Goal: Task Accomplishment & Management: Manage account settings

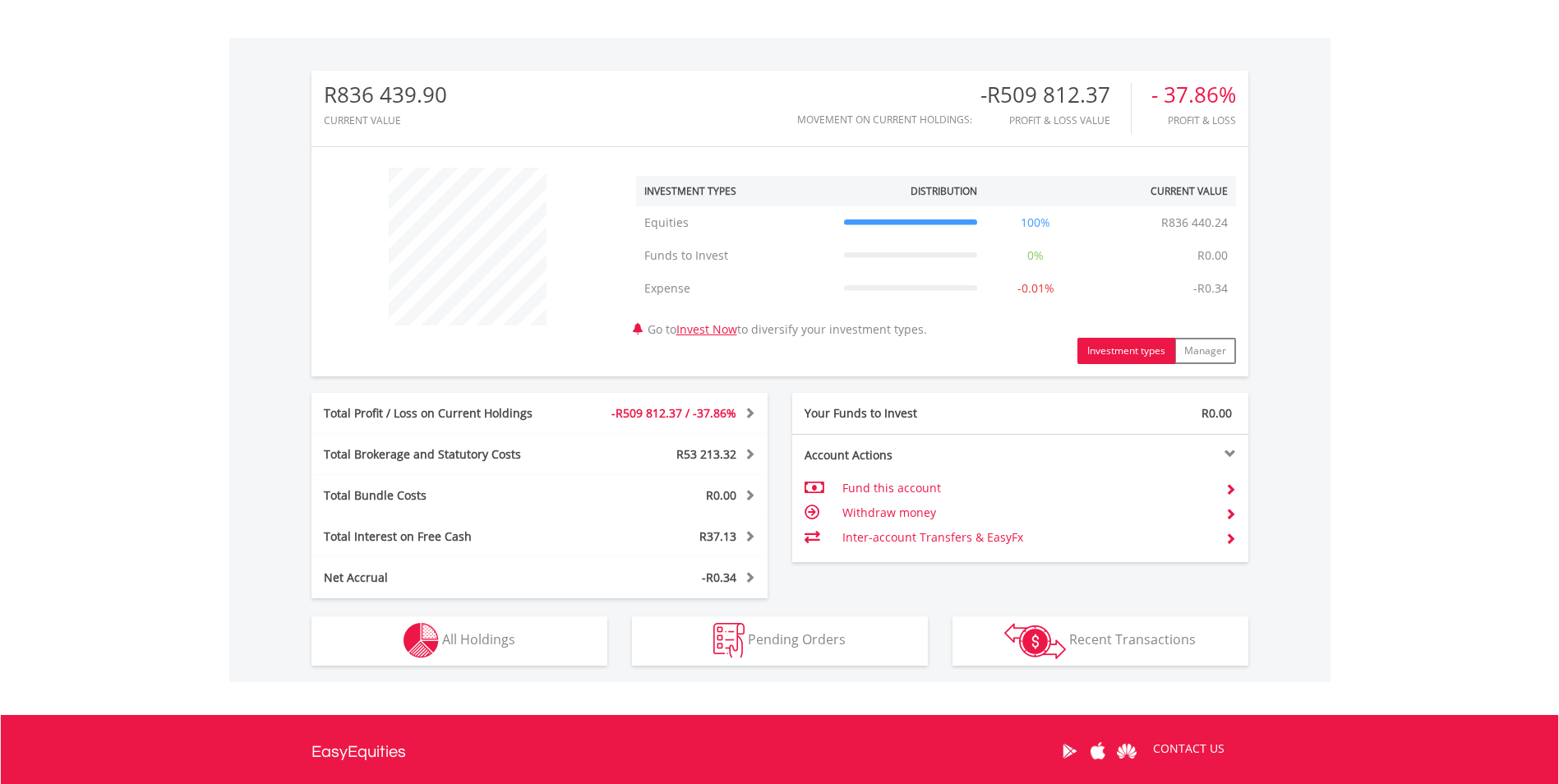
scroll to position [548, 0]
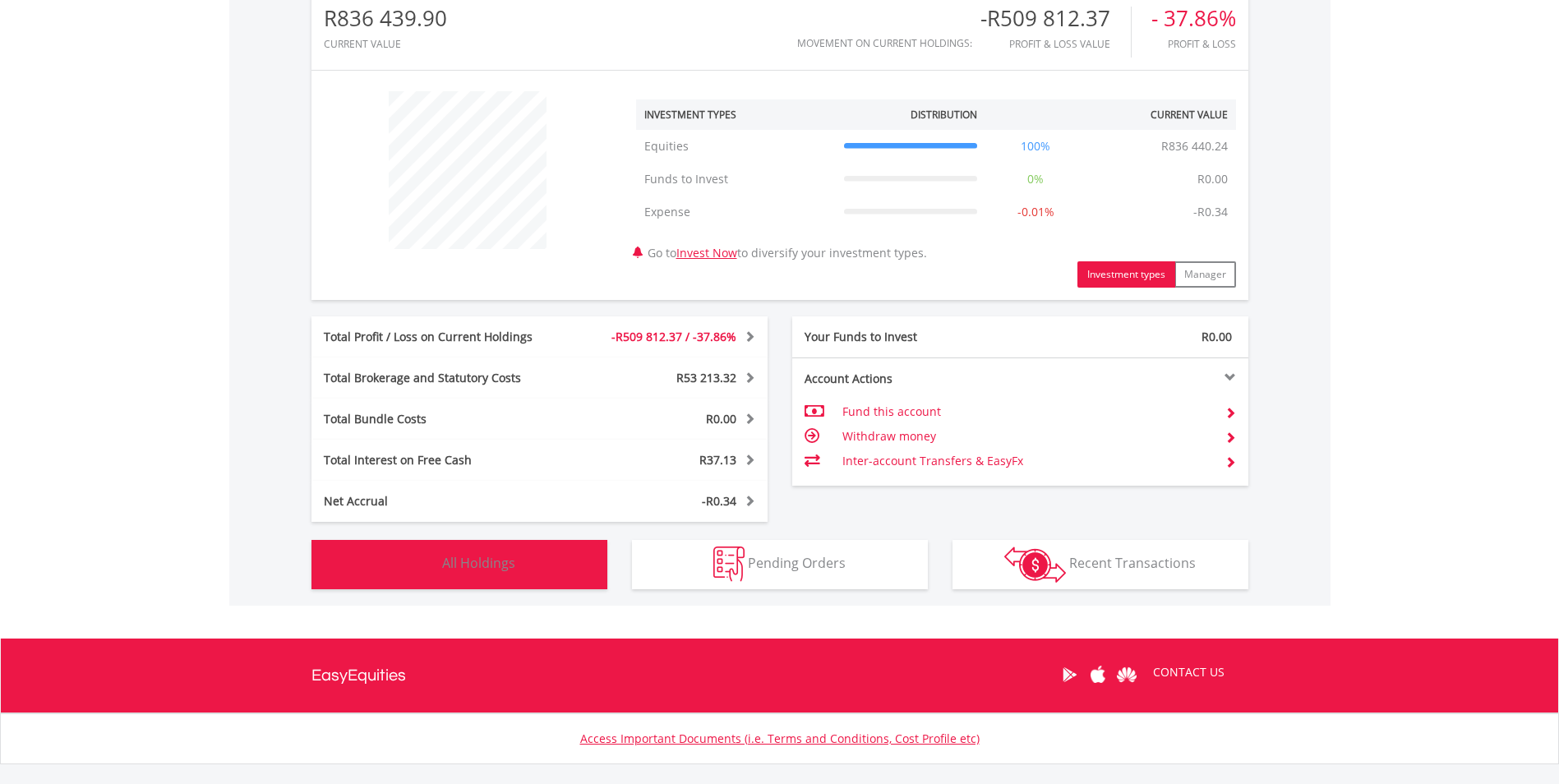
click at [458, 565] on span "All Holdings" at bounding box center [478, 563] width 73 height 18
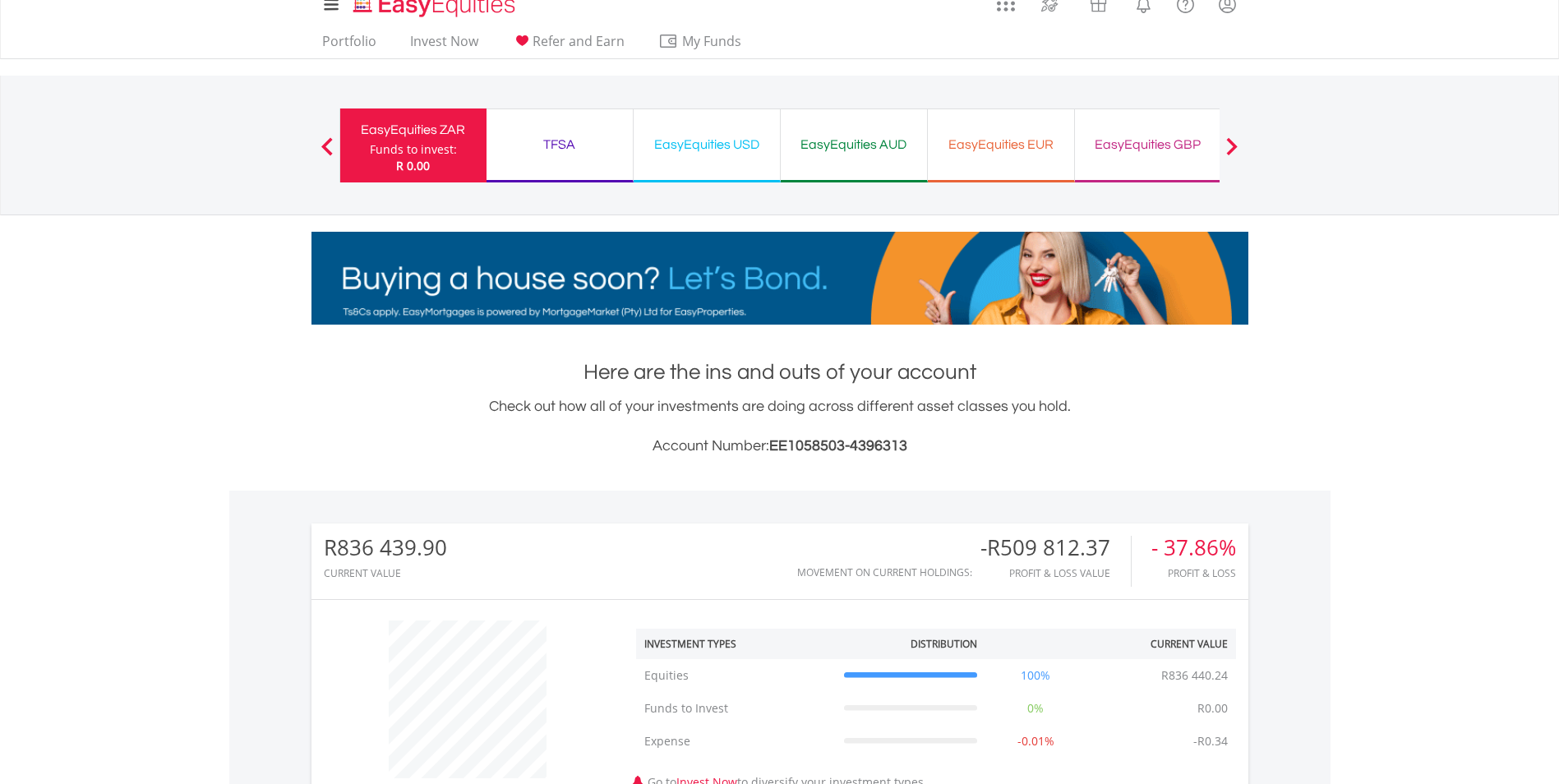
scroll to position [0, 0]
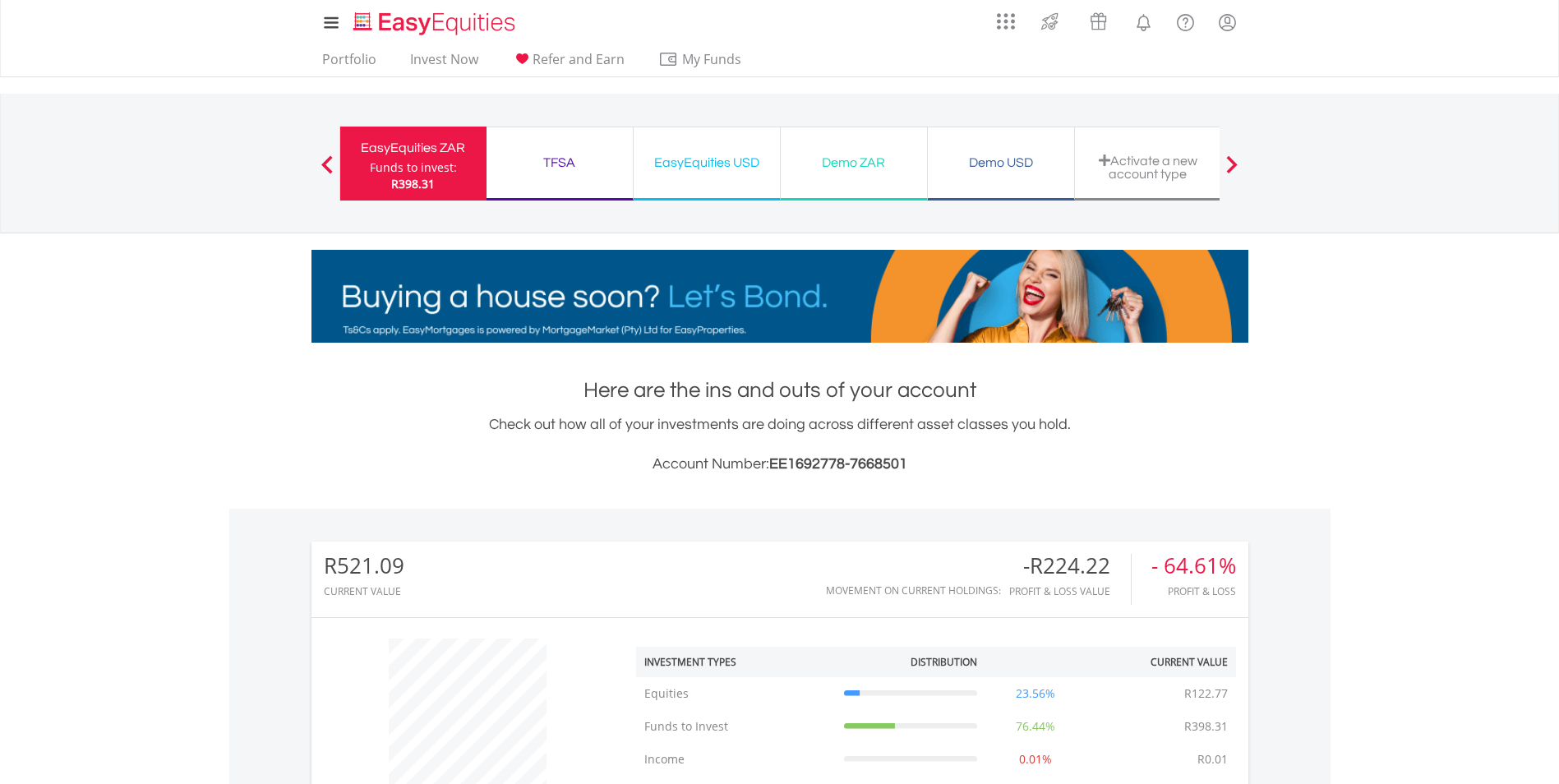
scroll to position [158, 312]
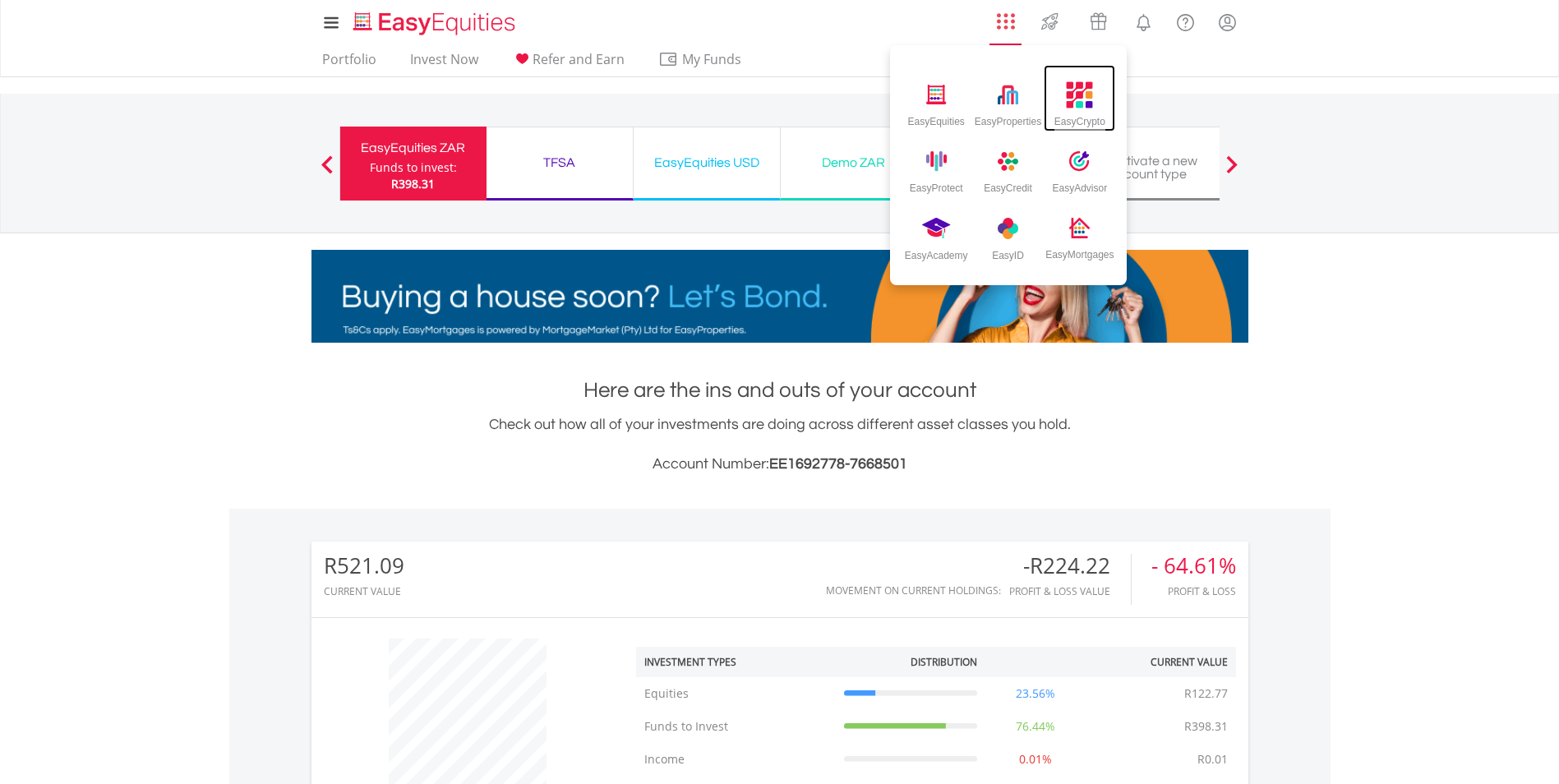
click at [1086, 107] on img at bounding box center [1081, 95] width 27 height 27
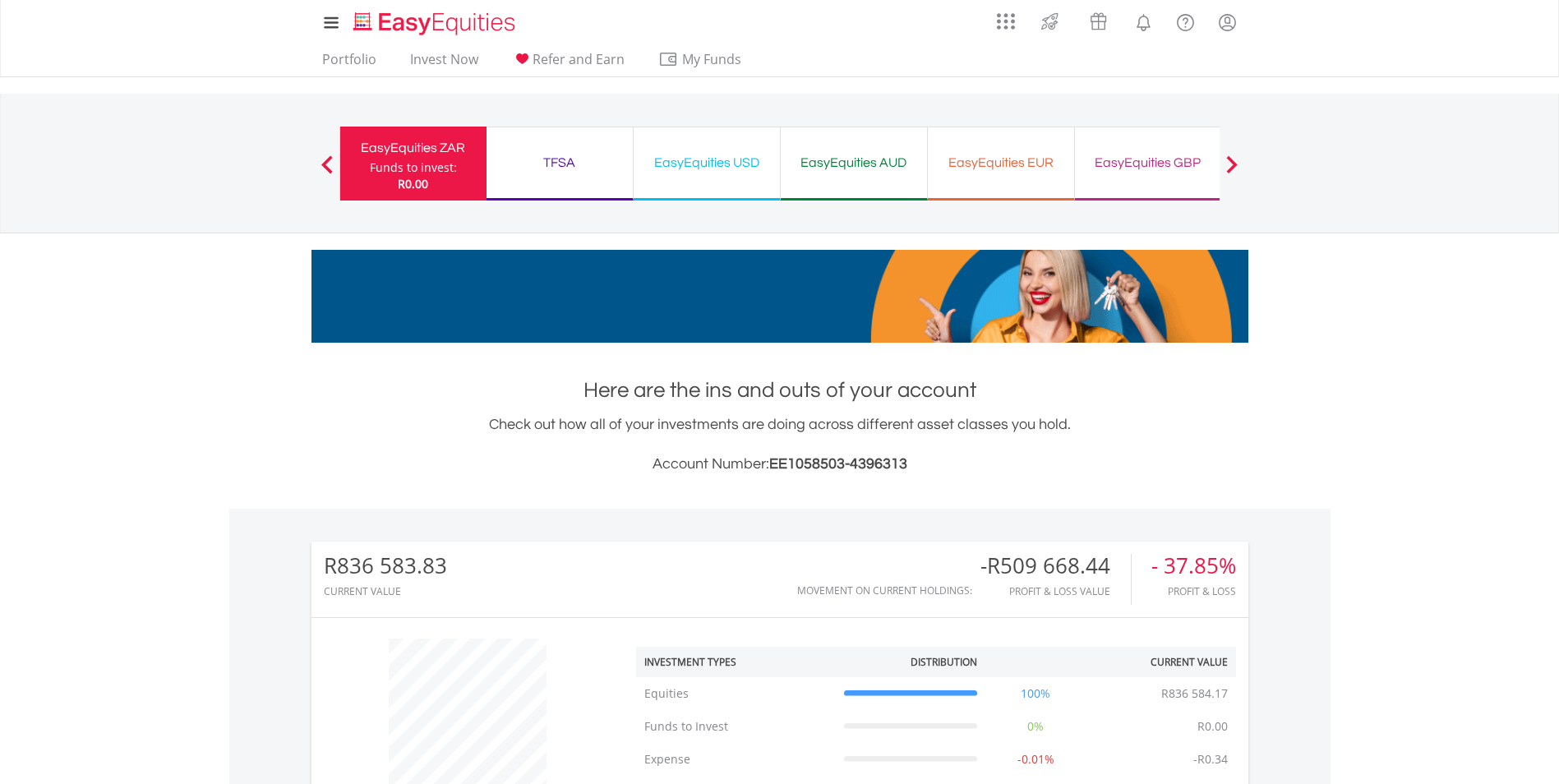
scroll to position [158, 312]
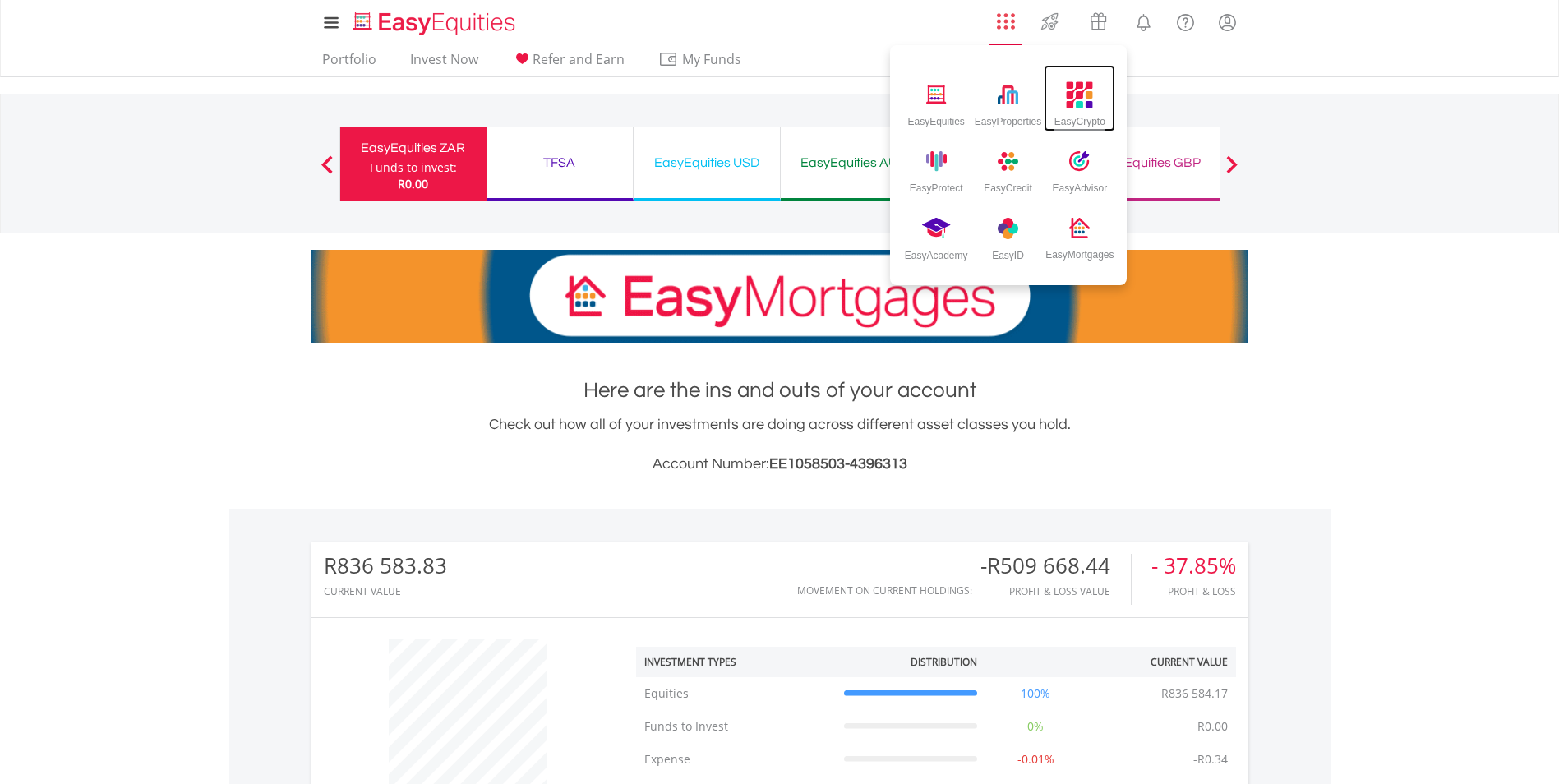
click at [1076, 101] on img at bounding box center [1081, 95] width 27 height 27
